Goal: Task Accomplishment & Management: Manage account settings

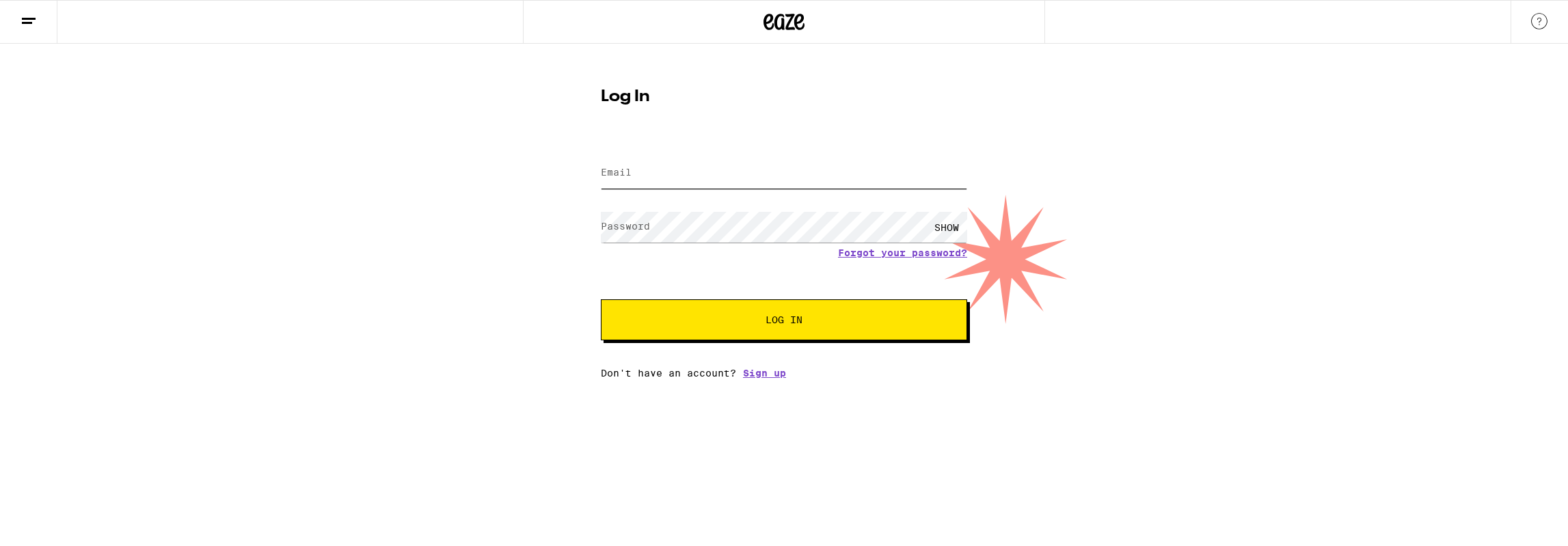
type input "[EMAIL_ADDRESS][DOMAIN_NAME]"
click at [757, 312] on button "Log In" at bounding box center [784, 319] width 366 height 41
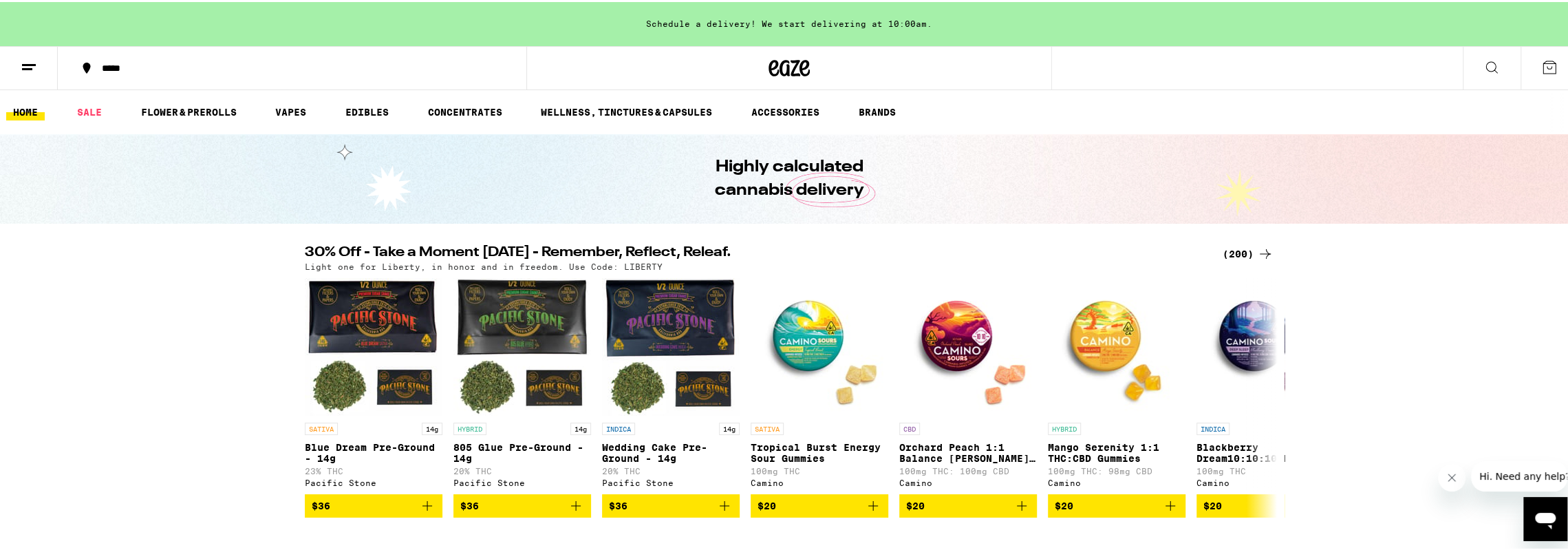
click at [26, 68] on icon at bounding box center [29, 65] width 17 height 17
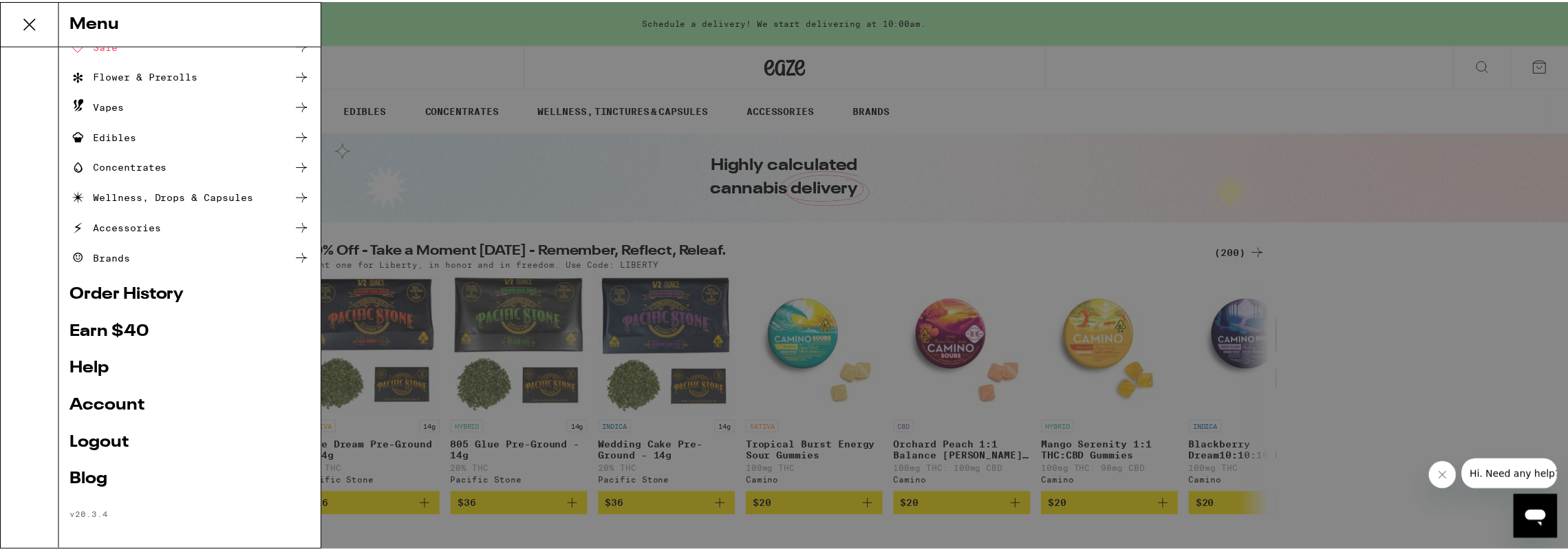
scroll to position [82, 0]
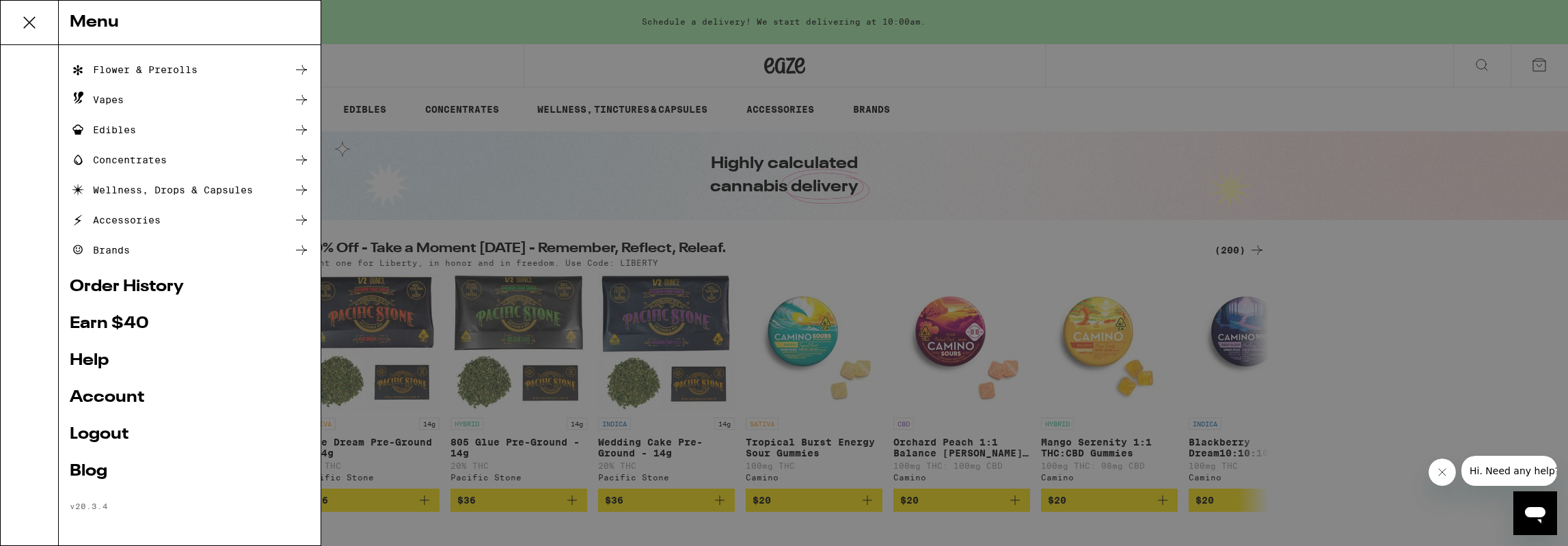
click at [168, 407] on ul "Shop Buy It Again Sale Flower & Prerolls Vapes Edibles Concentrates Wellness, D…" at bounding box center [189, 244] width 240 height 533
click at [123, 391] on link "Account" at bounding box center [189, 397] width 240 height 17
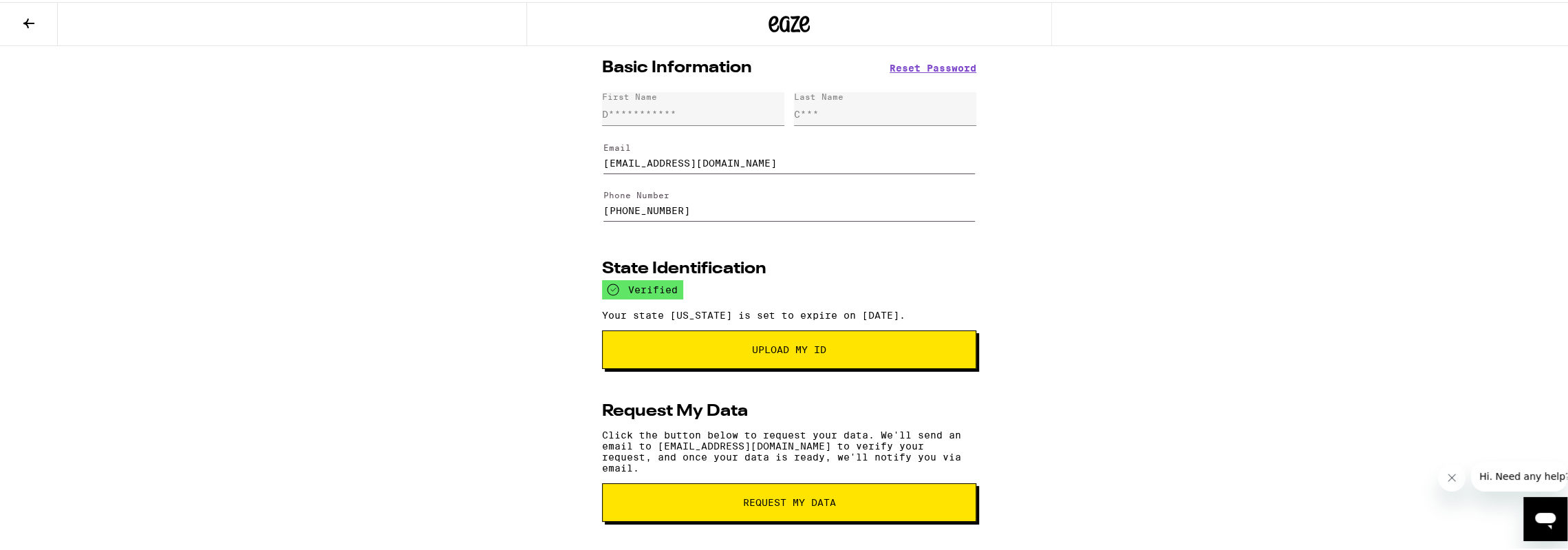
click at [22, 20] on icon at bounding box center [29, 22] width 17 height 17
